Goal: Task Accomplishment & Management: Manage account settings

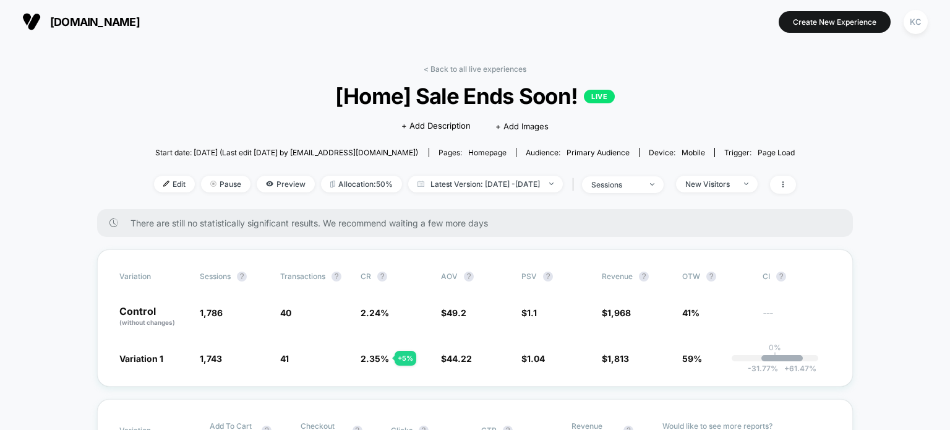
scroll to position [79, 0]
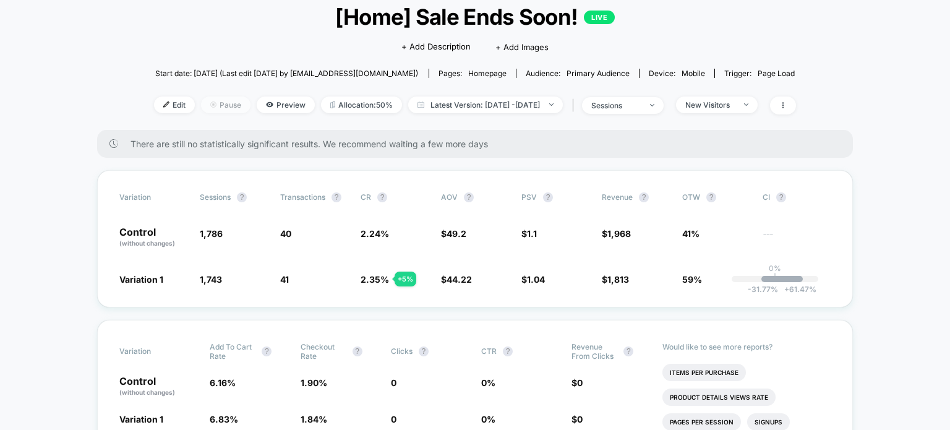
click at [201, 105] on span "Pause" at bounding box center [225, 105] width 49 height 17
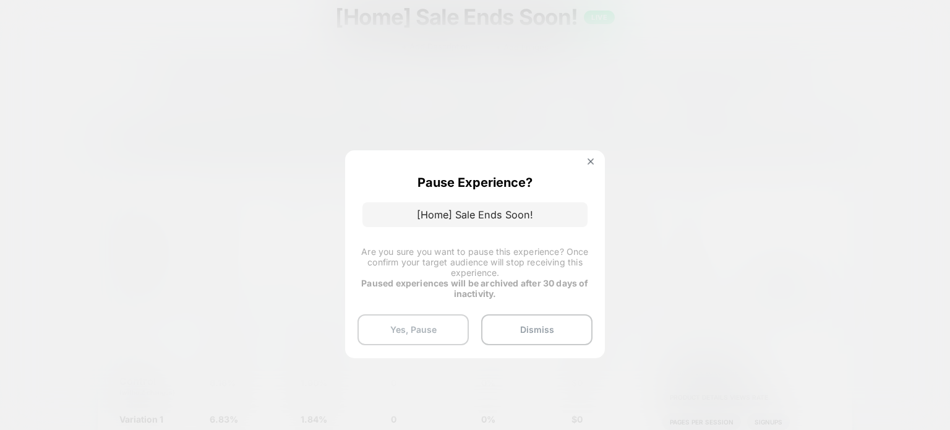
click at [418, 341] on button "Yes, Pause" at bounding box center [413, 329] width 111 height 31
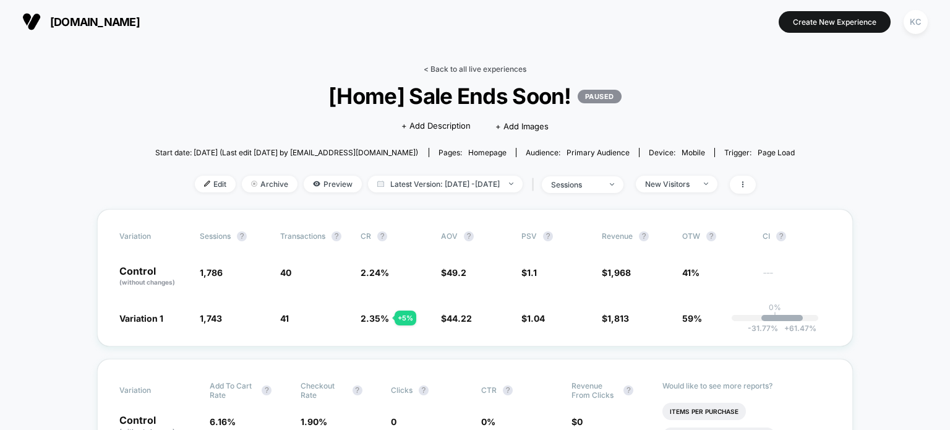
click at [430, 66] on link "< Back to all live experiences" at bounding box center [475, 68] width 103 height 9
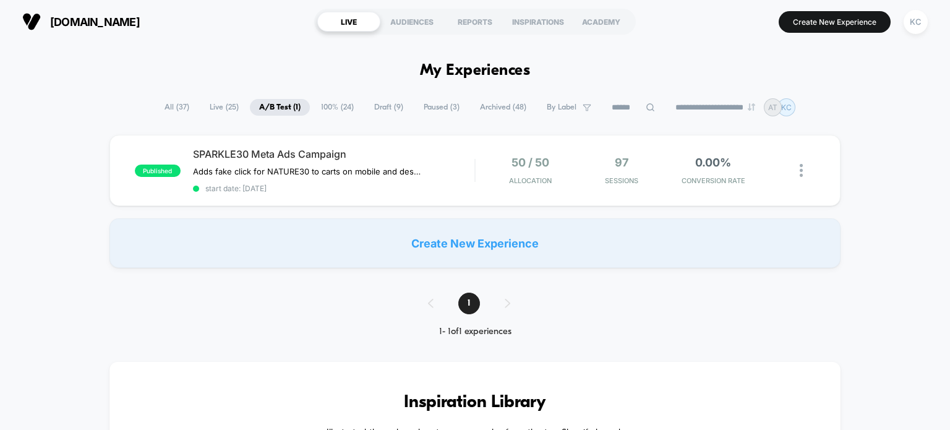
click at [339, 108] on span "100% ( 24 )" at bounding box center [337, 107] width 51 height 17
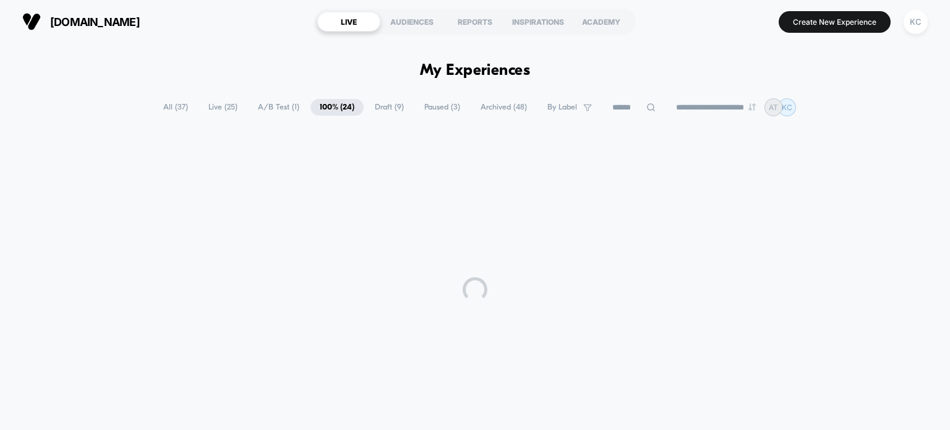
click at [387, 111] on span "Draft ( 9 )" at bounding box center [390, 107] width 48 height 17
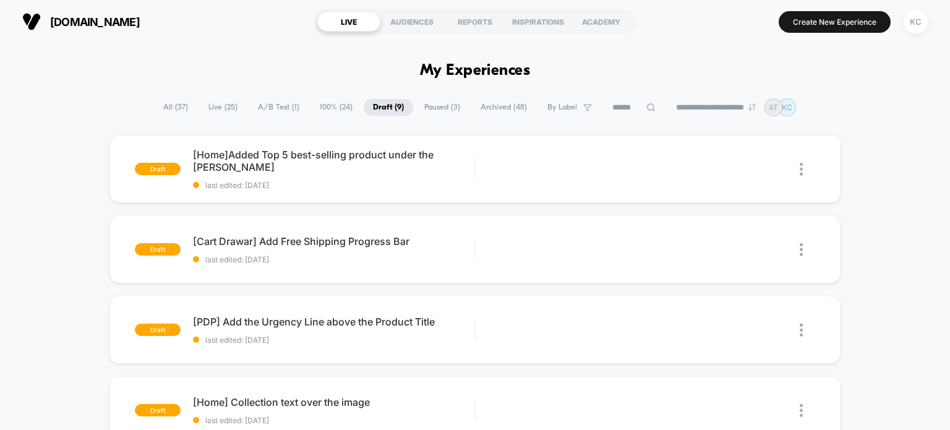
click at [439, 108] on span "Paused ( 3 )" at bounding box center [442, 107] width 54 height 17
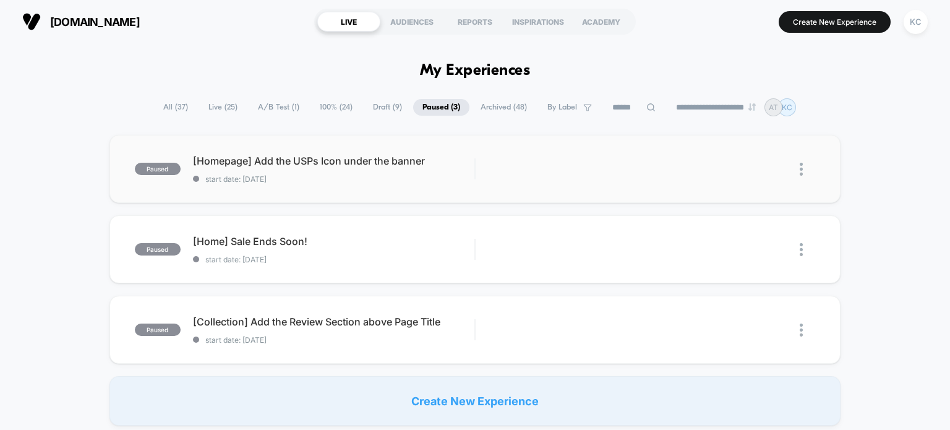
click at [800, 171] on img at bounding box center [801, 169] width 3 height 13
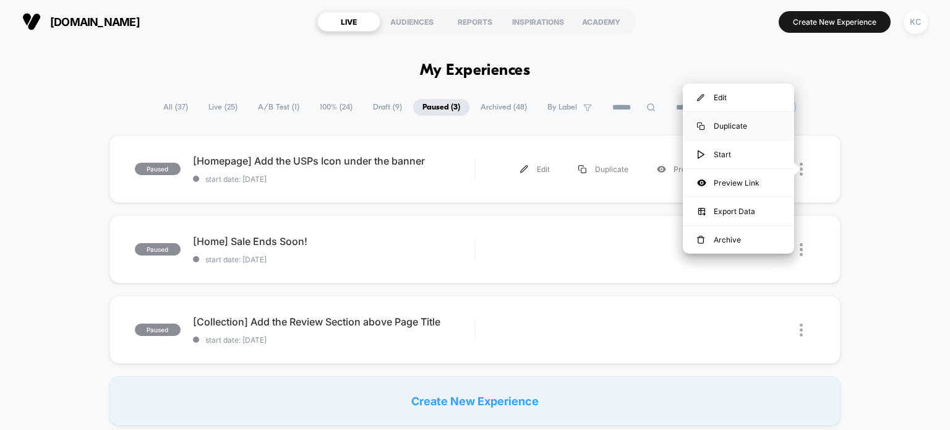
click at [762, 122] on div "Duplicate" at bounding box center [738, 126] width 111 height 28
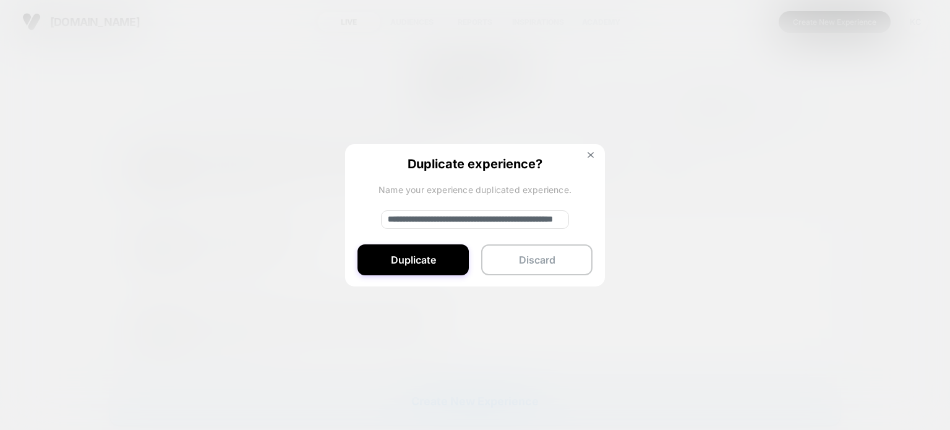
drag, startPoint x: 431, startPoint y: 219, endPoint x: 346, endPoint y: 225, distance: 84.3
click at [346, 225] on div "**********" at bounding box center [475, 216] width 260 height 144
type input "**********"
click at [390, 256] on button "Duplicate" at bounding box center [413, 259] width 111 height 31
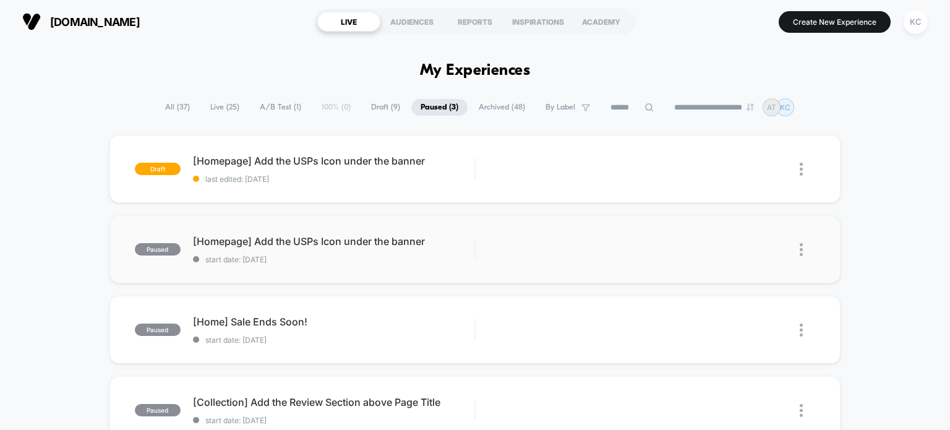
click at [800, 251] on img at bounding box center [801, 249] width 3 height 13
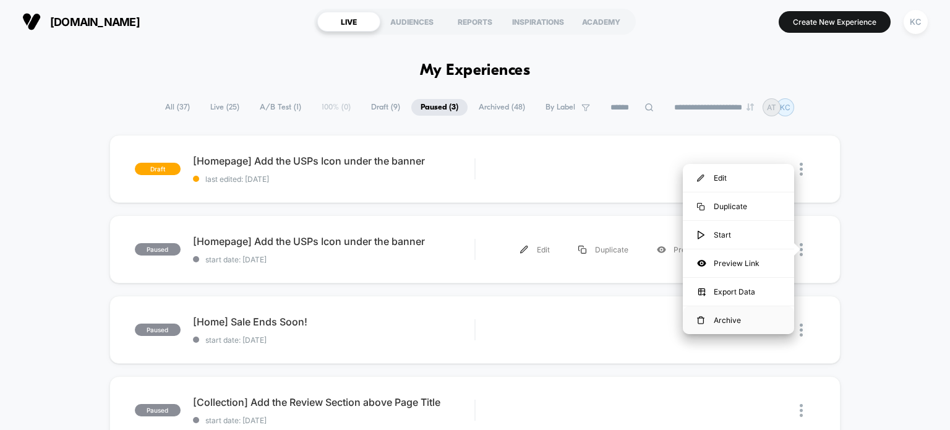
click at [742, 323] on div "Archive" at bounding box center [738, 320] width 111 height 28
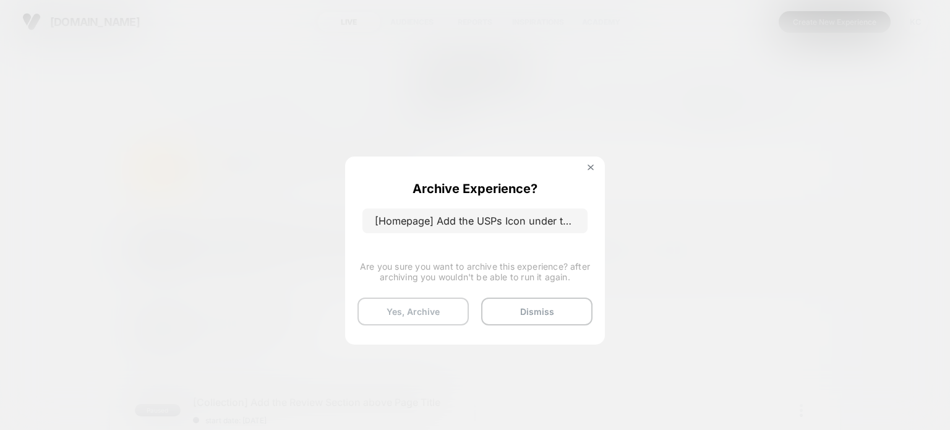
click at [442, 306] on button "Yes, Archive" at bounding box center [413, 312] width 111 height 28
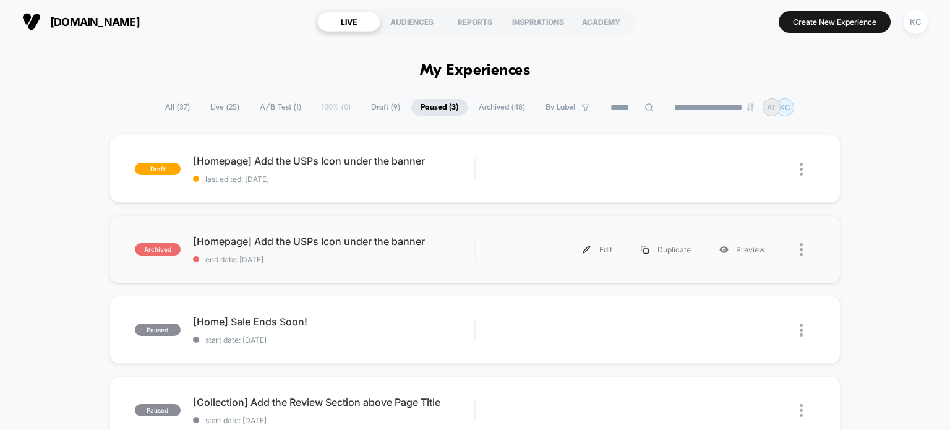
click at [801, 249] on img at bounding box center [801, 249] width 3 height 13
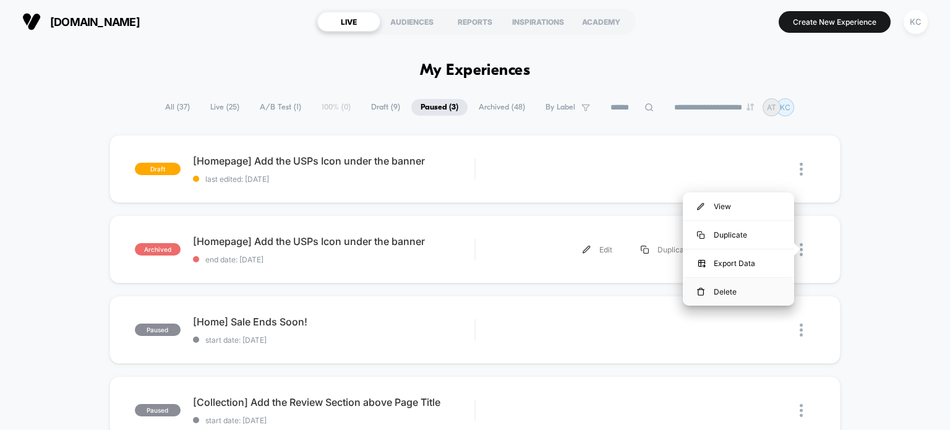
click at [739, 294] on div "Delete" at bounding box center [738, 292] width 111 height 28
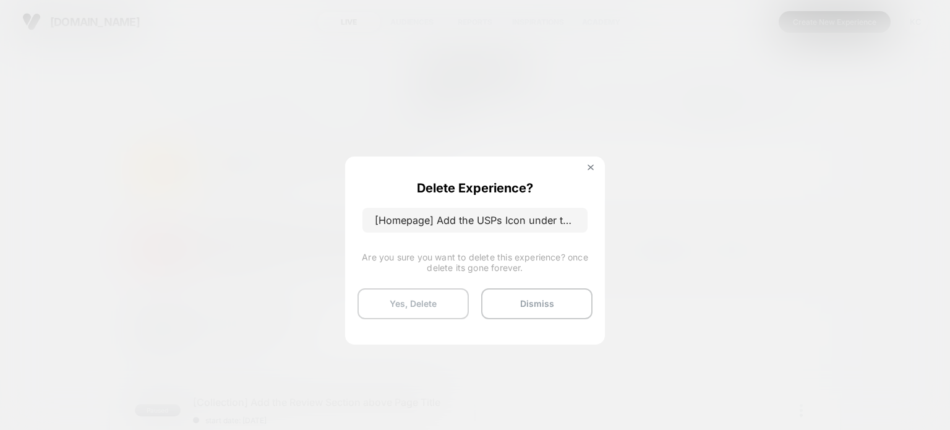
click at [421, 290] on button "Yes, Delete" at bounding box center [413, 303] width 111 height 31
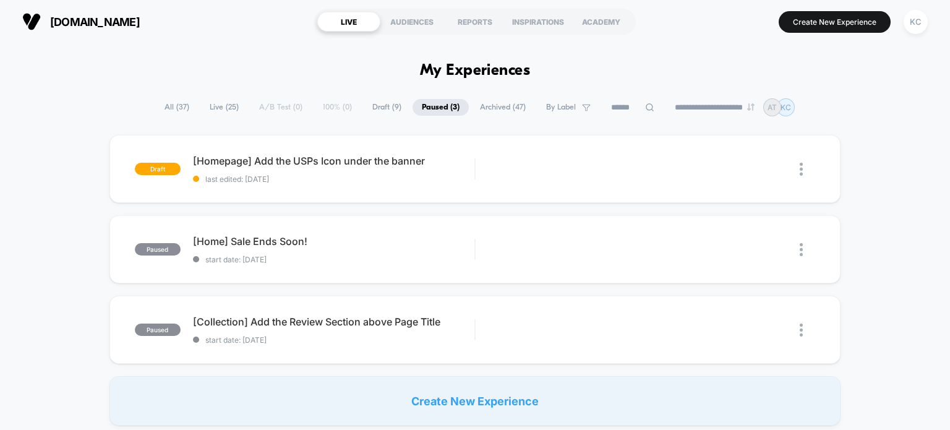
click at [391, 101] on span "Draft ( 9 )" at bounding box center [387, 107] width 48 height 17
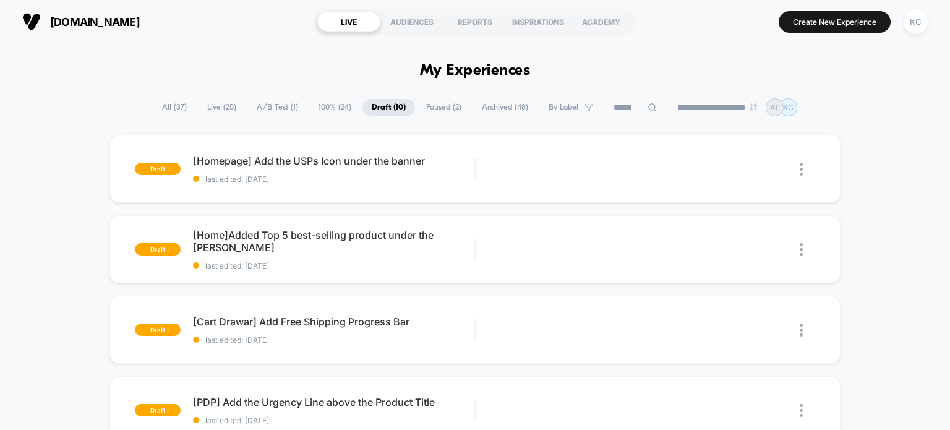
click at [324, 106] on span "100% ( 24 )" at bounding box center [334, 107] width 51 height 17
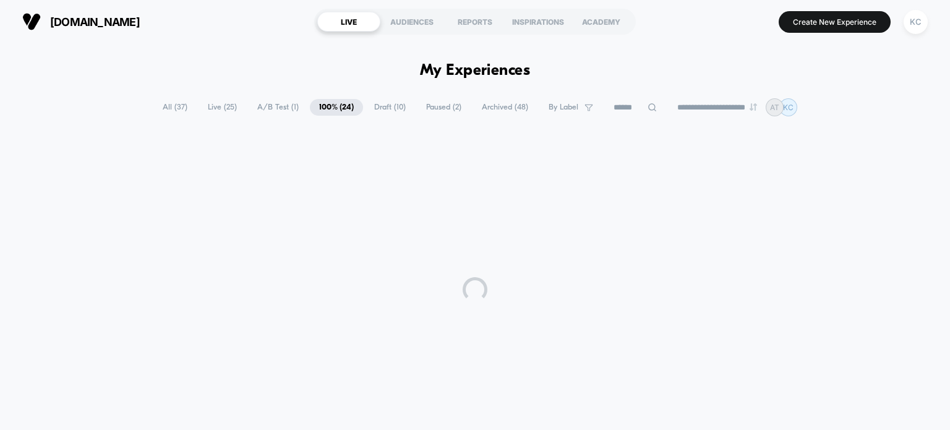
click at [389, 100] on span "Draft ( 10 )" at bounding box center [390, 107] width 50 height 17
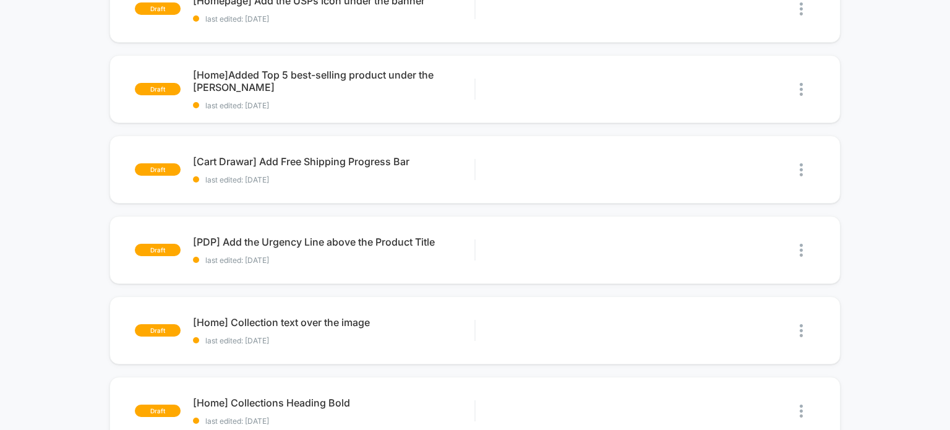
scroll to position [163, 0]
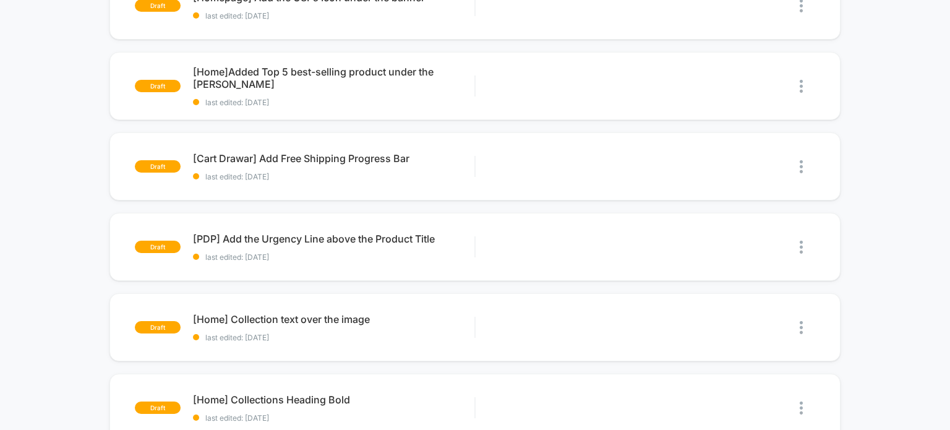
click at [925, 203] on div "draft [Homepage] Add the USPs Icon under the banner last edited: [DATE] Edit Du…" at bounding box center [475, 400] width 950 height 857
